Goal: Find specific page/section: Find specific page/section

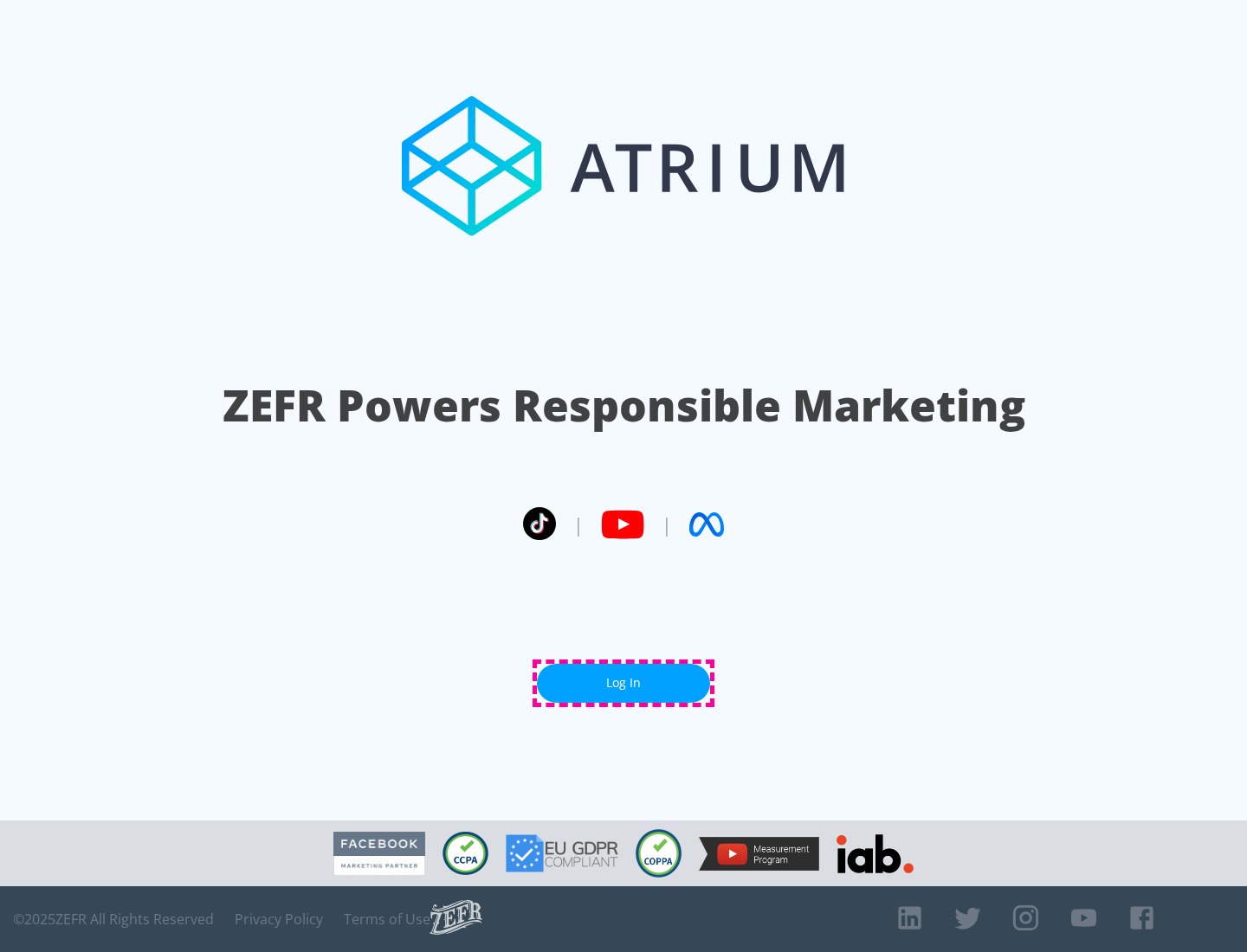
click at [624, 683] on link "Log In" at bounding box center [624, 684] width 174 height 39
